Goal: Find specific page/section: Find specific page/section

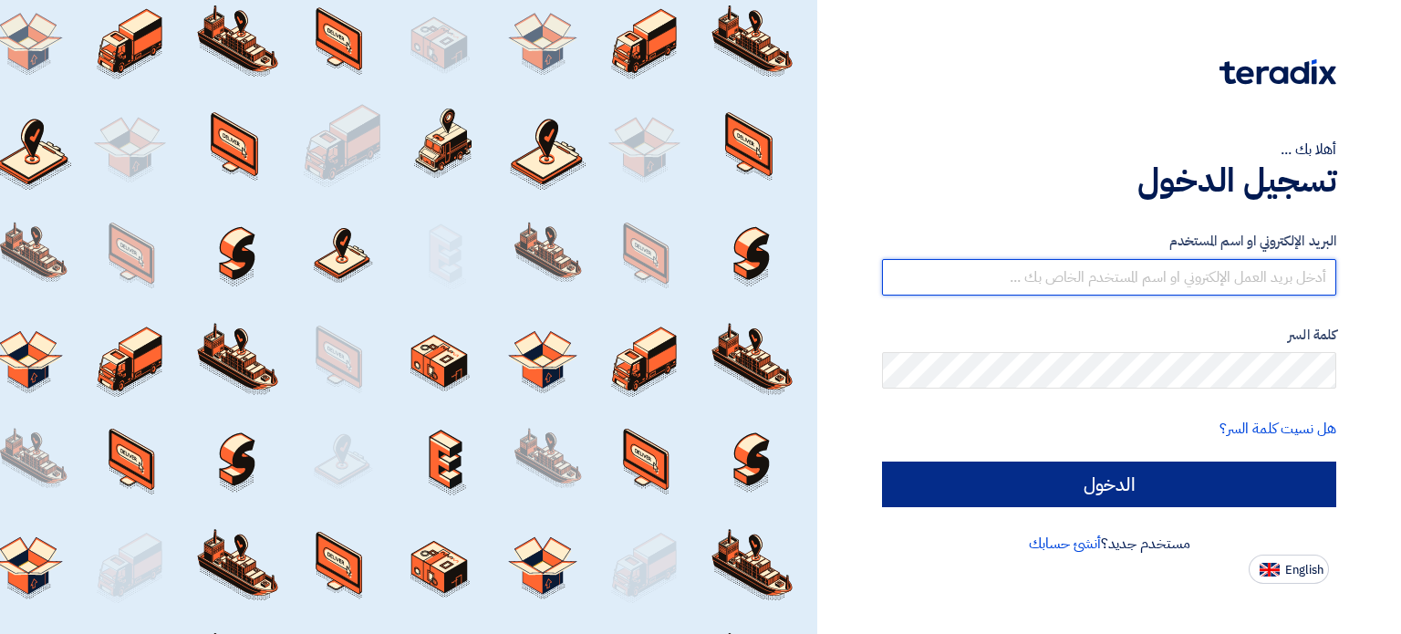
type input "[PERSON_NAME][EMAIL_ADDRESS][DOMAIN_NAME]"
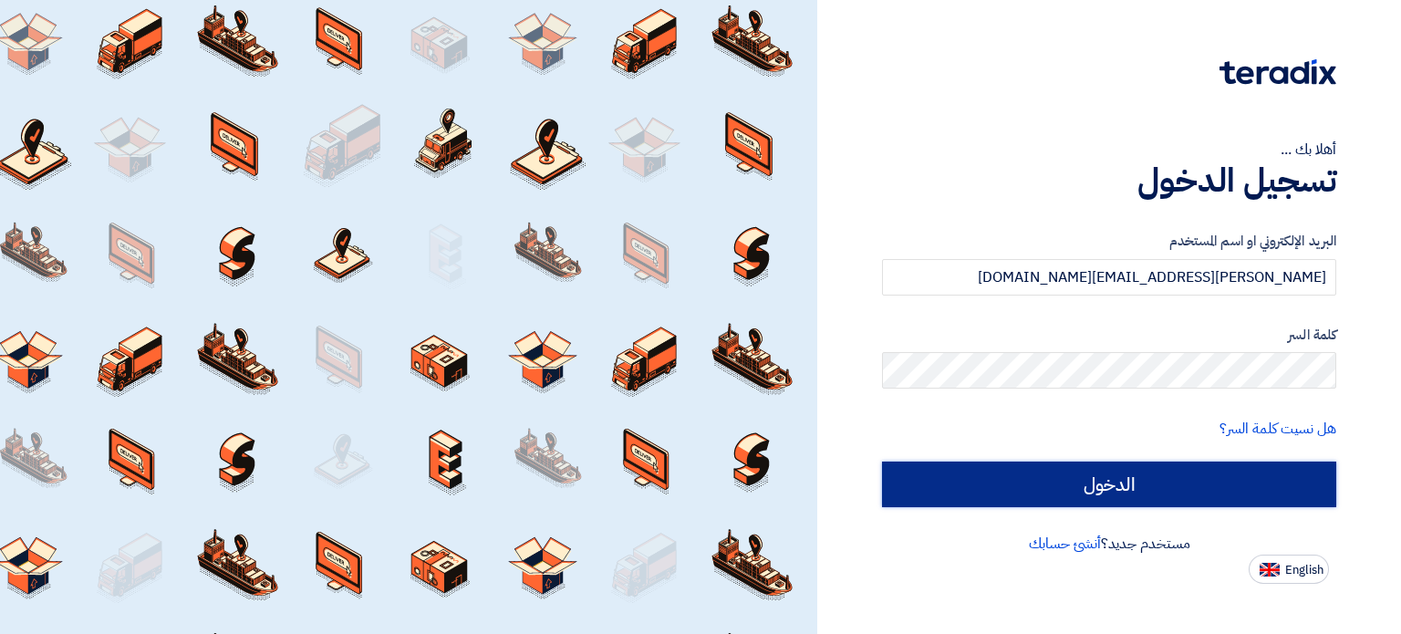
click at [1036, 481] on input "الدخول" at bounding box center [1109, 485] width 454 height 46
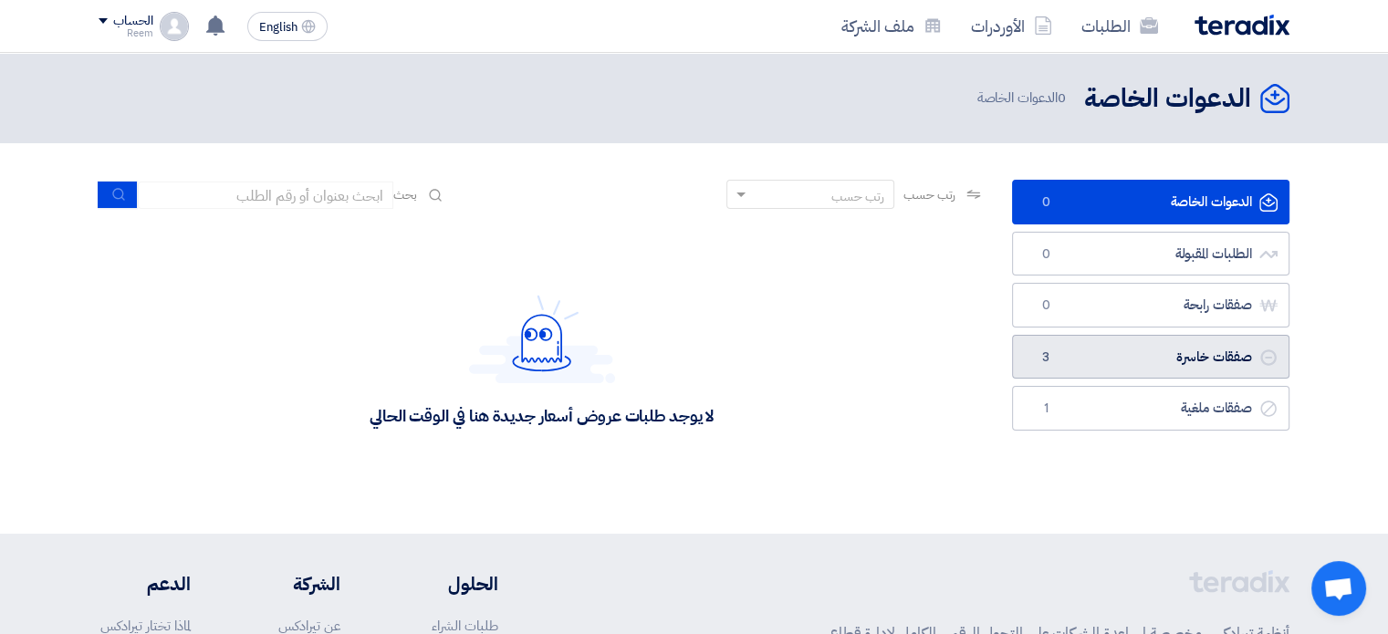
click at [1127, 365] on link "صفقات خاسرة صفقات خاسرة 3" at bounding box center [1150, 357] width 277 height 45
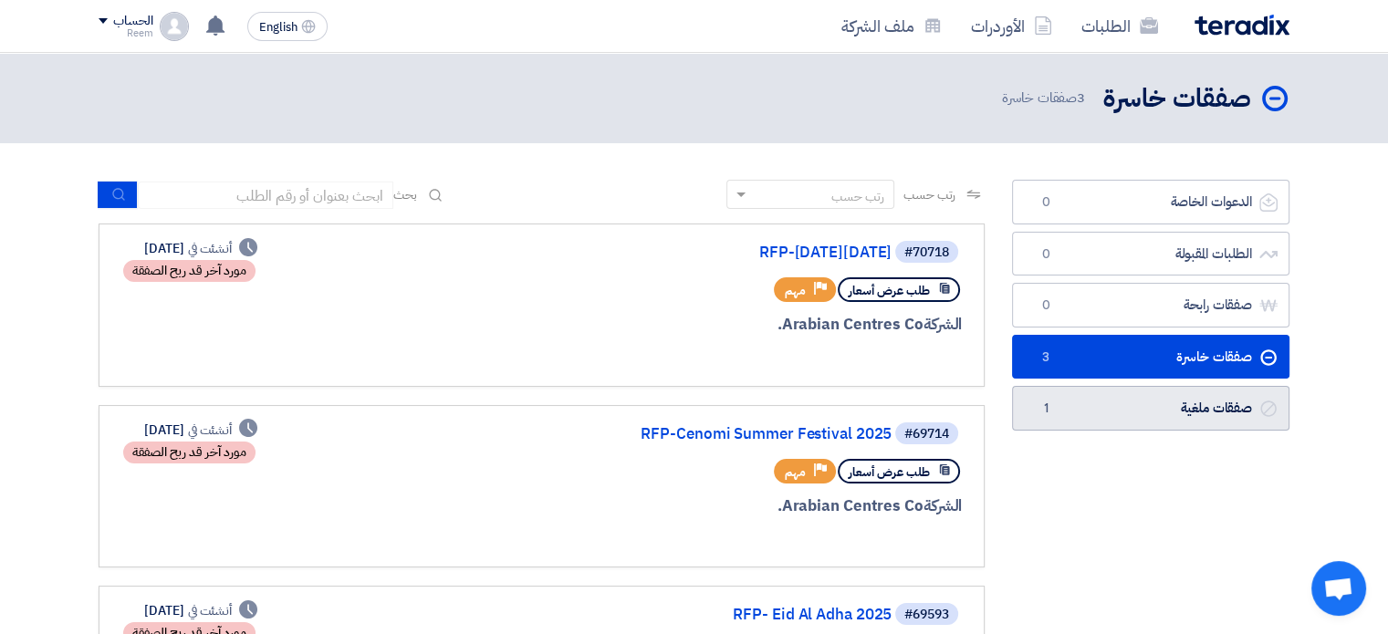
click at [1193, 416] on link "صفقات ملغية صفقات ملغية 1" at bounding box center [1150, 408] width 277 height 45
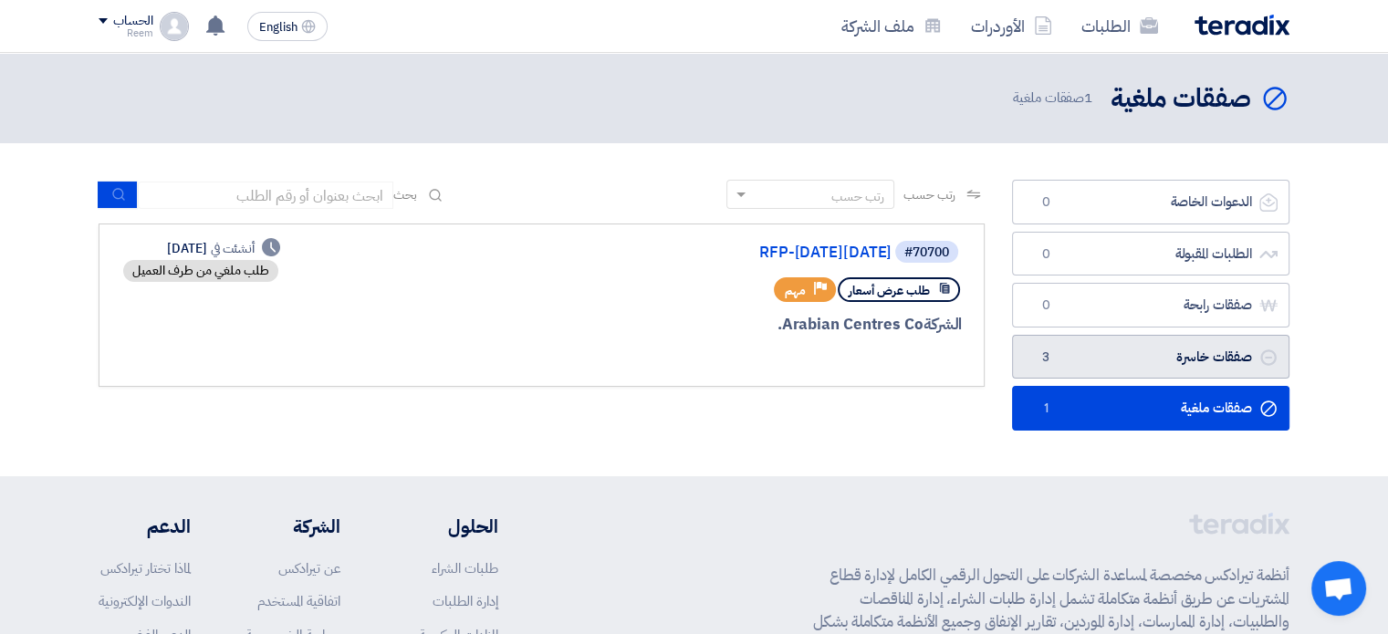
click at [1126, 357] on link "صفقات خاسرة صفقات خاسرة 3" at bounding box center [1150, 357] width 277 height 45
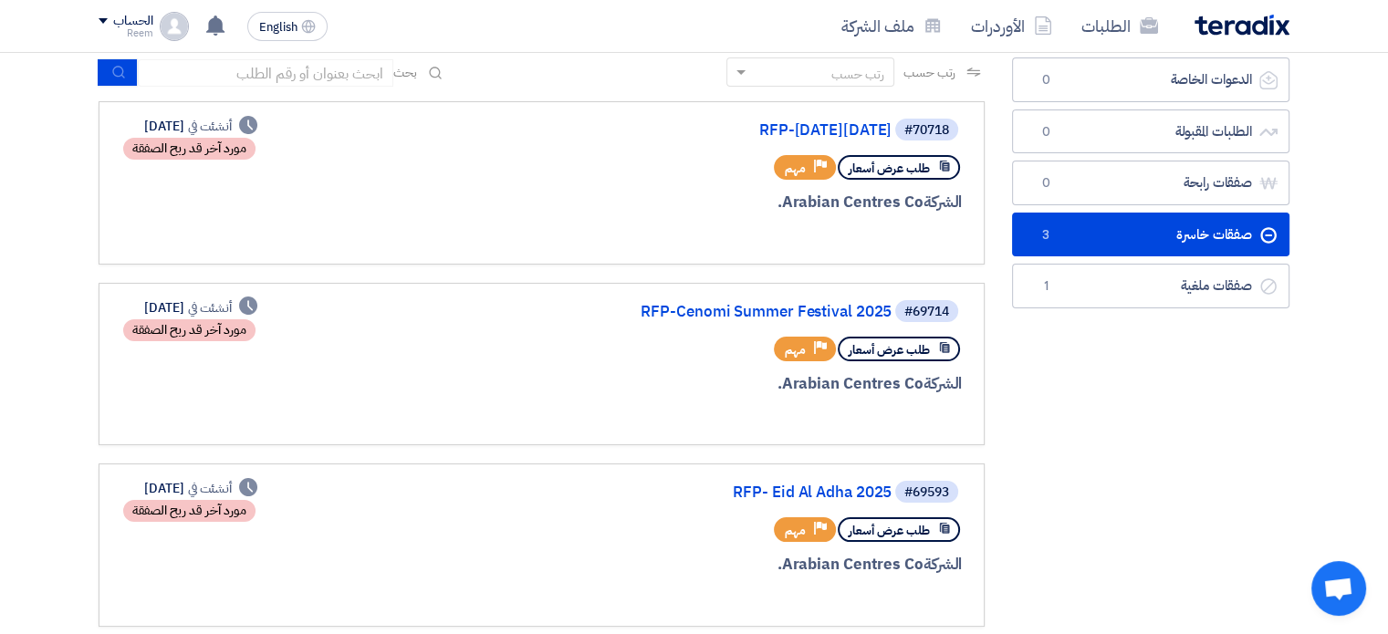
scroll to position [91, 0]
